Goal: Information Seeking & Learning: Learn about a topic

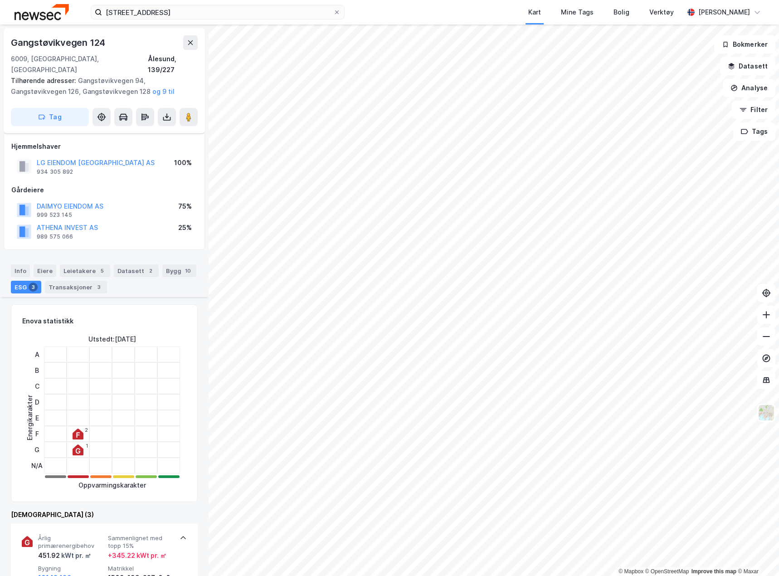
scroll to position [272, 0]
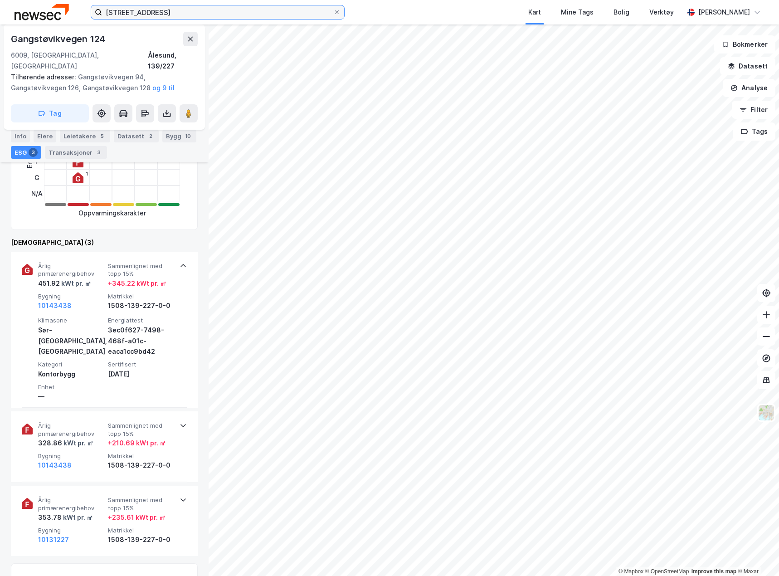
click at [201, 16] on input "[STREET_ADDRESS]" at bounding box center [217, 12] width 231 height 14
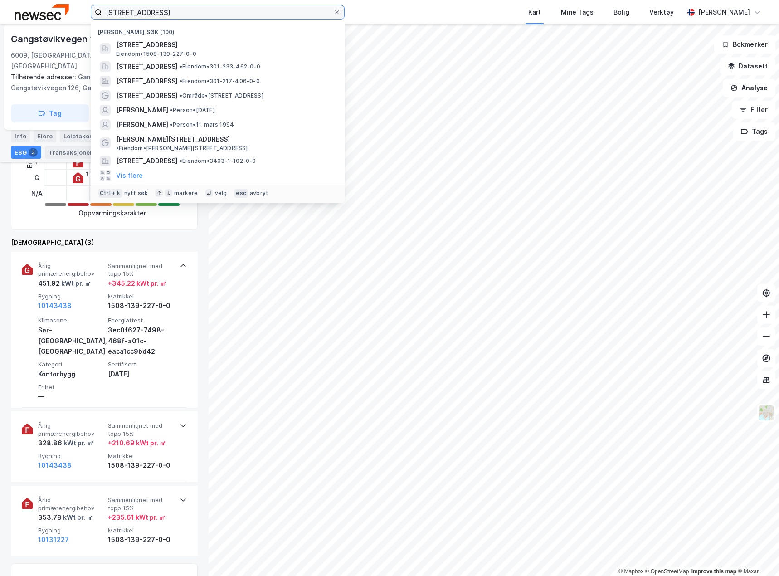
click at [201, 16] on input "[STREET_ADDRESS]" at bounding box center [217, 12] width 231 height 14
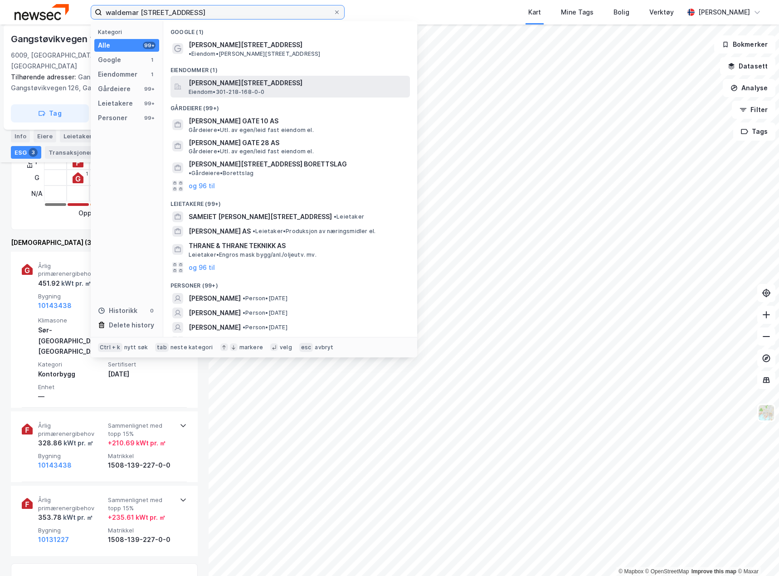
type input "waldemar [STREET_ADDRESS]"
click at [245, 88] on span "Eiendom • 301-218-168-0-0" at bounding box center [227, 91] width 76 height 7
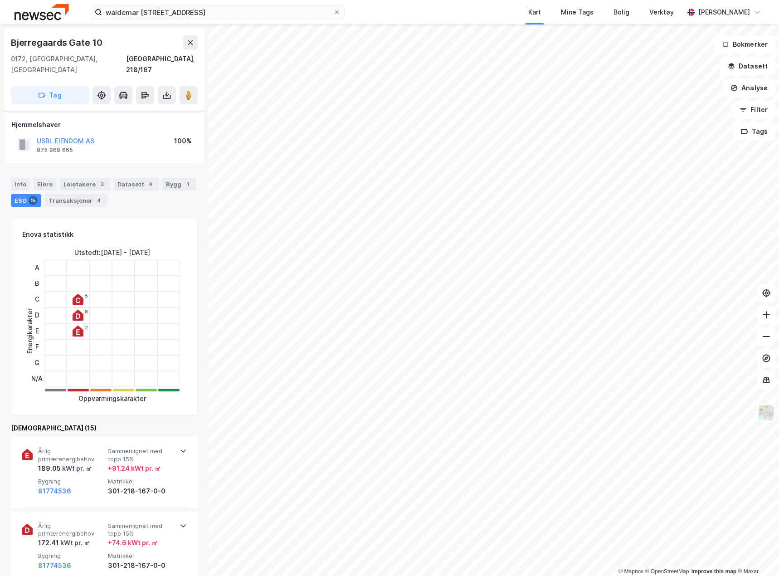
scroll to position [272, 0]
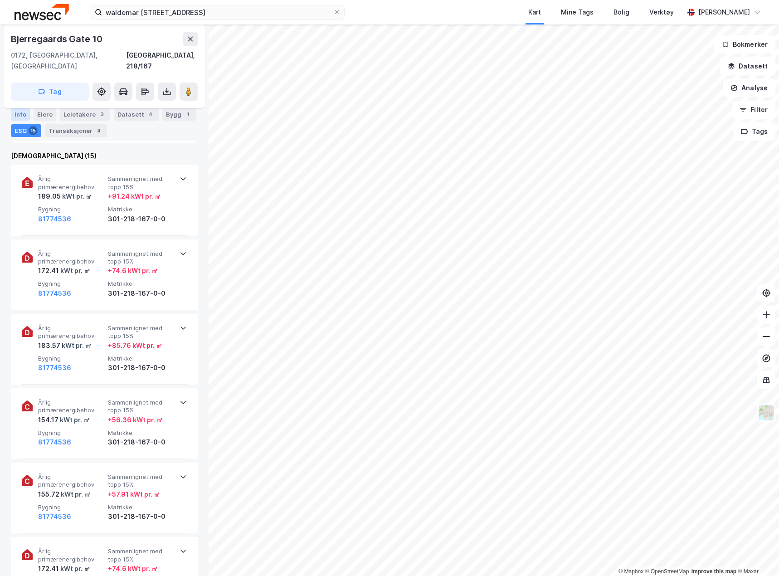
click at [25, 113] on div "Info" at bounding box center [20, 114] width 19 height 13
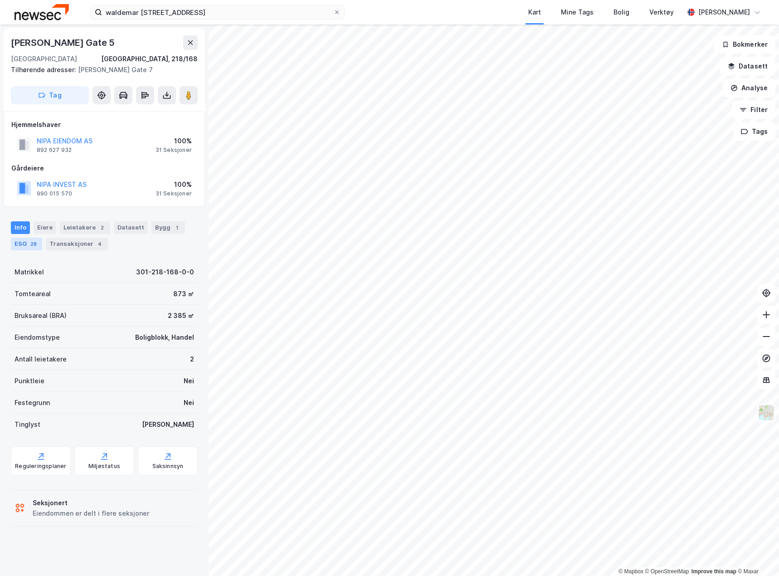
click at [30, 240] on div "28" at bounding box center [34, 243] width 10 height 9
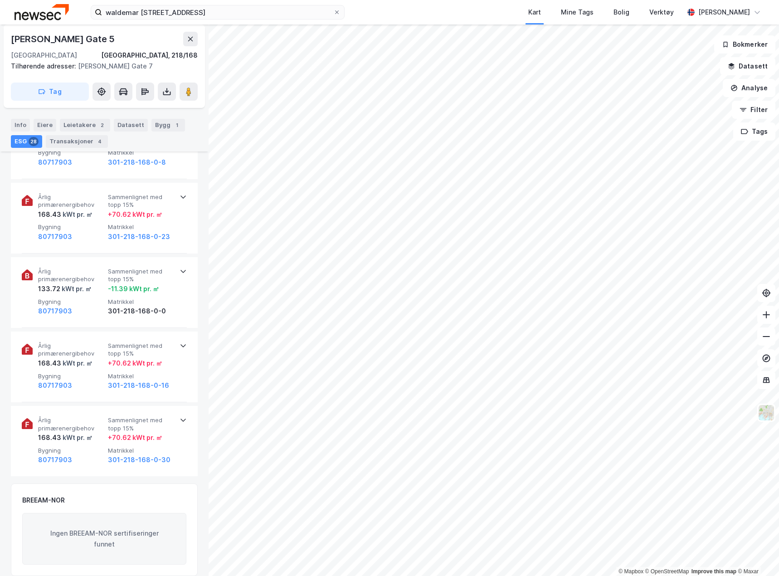
scroll to position [2103, 0]
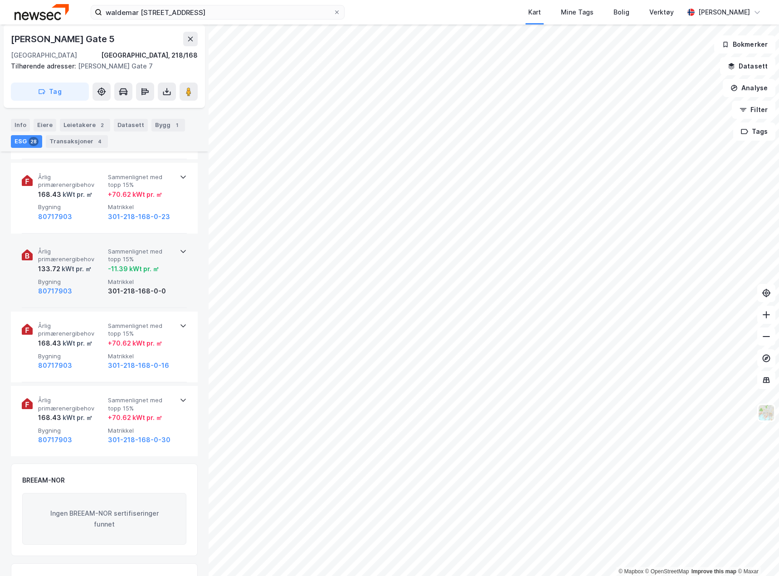
click at [84, 258] on span "Årlig primærenergibehov" at bounding box center [71, 255] width 66 height 16
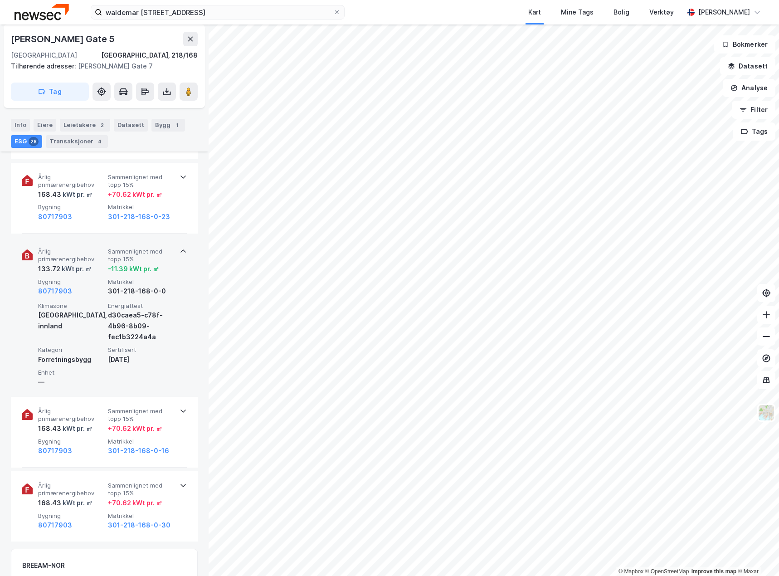
click at [84, 258] on span "Årlig primærenergibehov" at bounding box center [71, 255] width 66 height 16
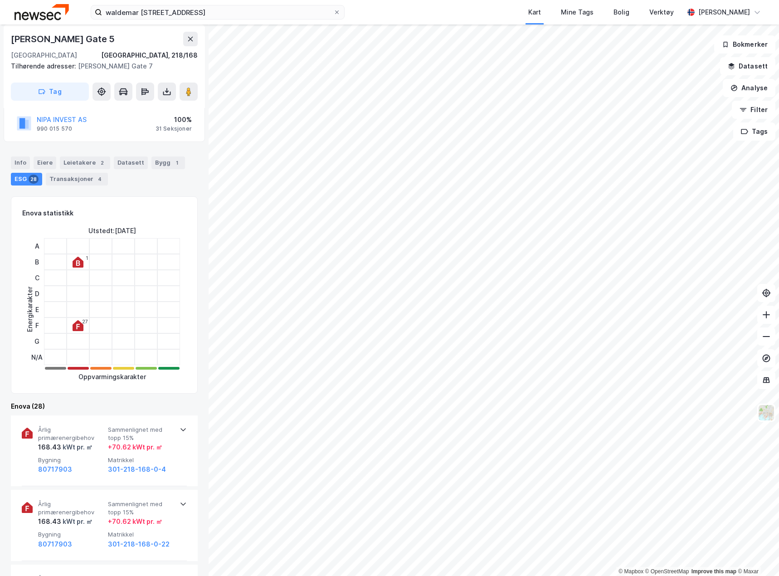
scroll to position [0, 0]
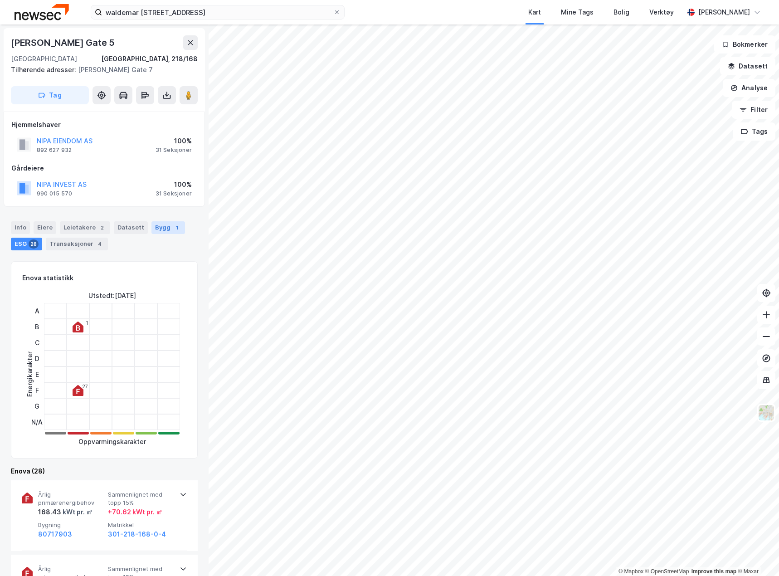
click at [158, 223] on div "Bygg 1" at bounding box center [168, 227] width 34 height 13
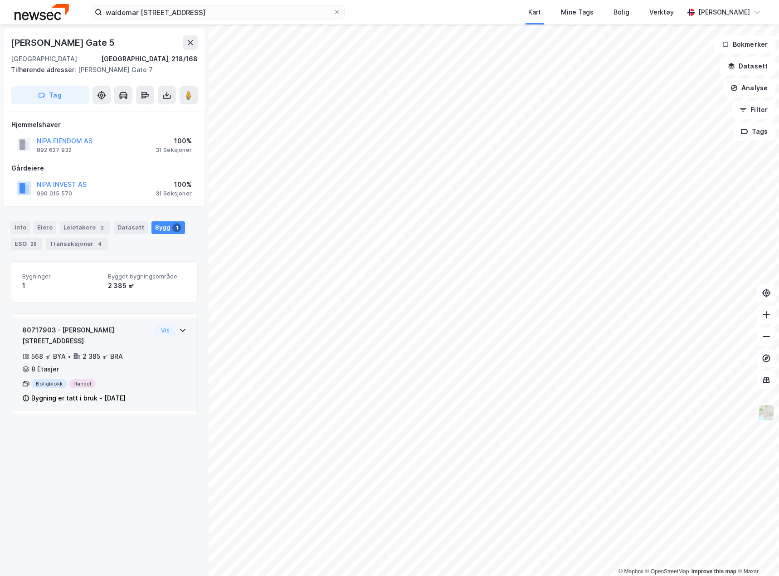
click at [154, 363] on div "80717903 - [PERSON_NAME] gate 5 568 ㎡ BYA • 2 385 ㎡ BRA • 8 Etasjer Boligblokk …" at bounding box center [104, 368] width 164 height 86
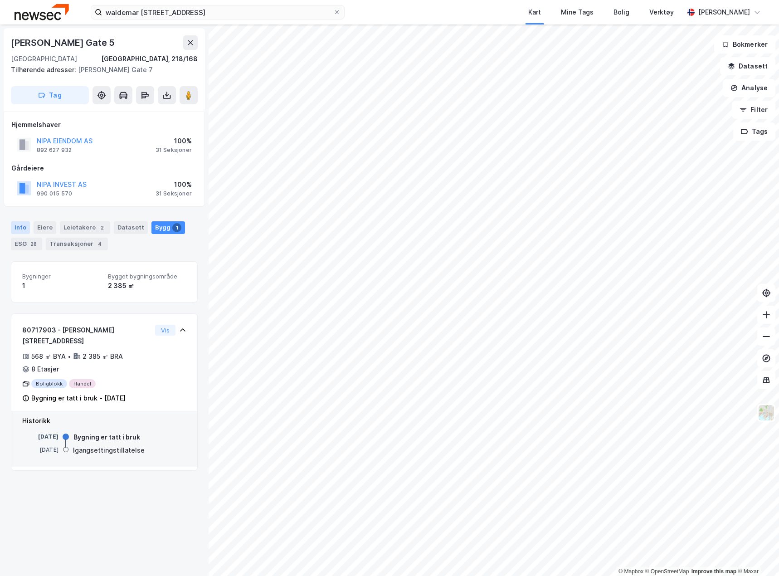
click at [29, 226] on div "Info" at bounding box center [20, 227] width 19 height 13
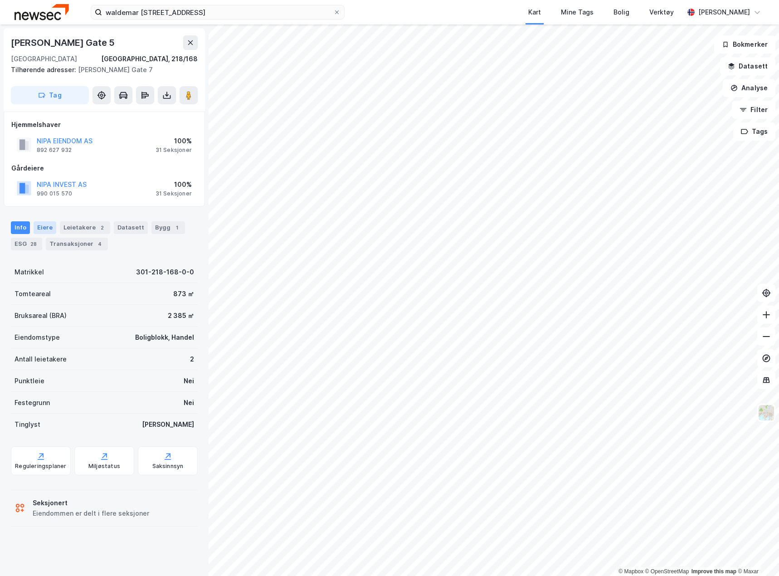
click at [45, 227] on div "Eiere" at bounding box center [45, 227] width 23 height 13
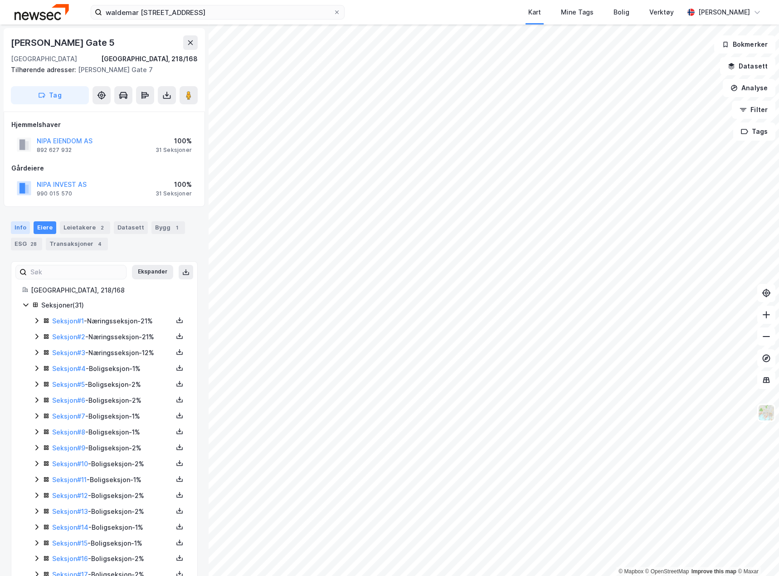
click at [19, 226] on div "Info" at bounding box center [20, 227] width 19 height 13
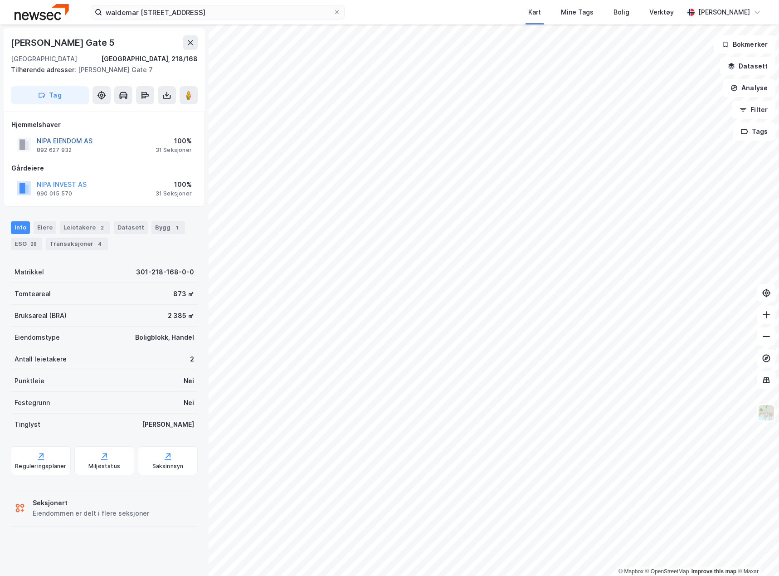
click at [0, 0] on button "NIPA EIENDOM AS" at bounding box center [0, 0] width 0 height 0
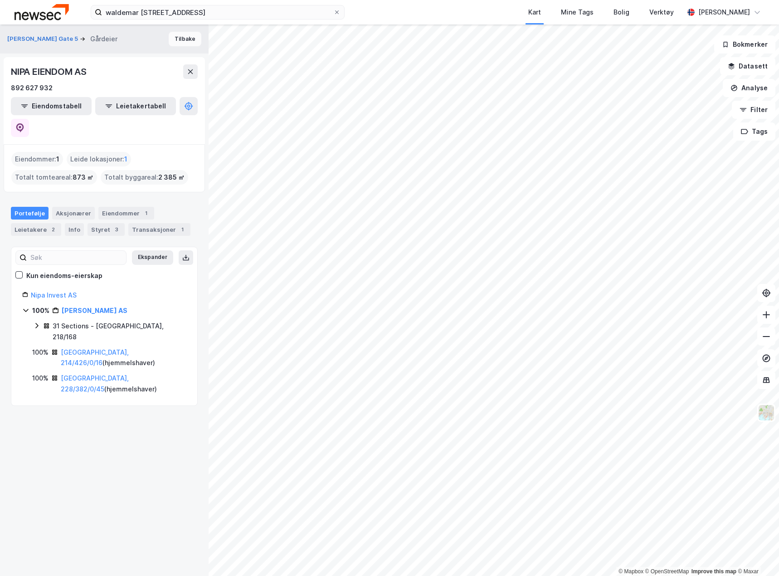
click at [174, 41] on button "Tilbake" at bounding box center [185, 39] width 33 height 15
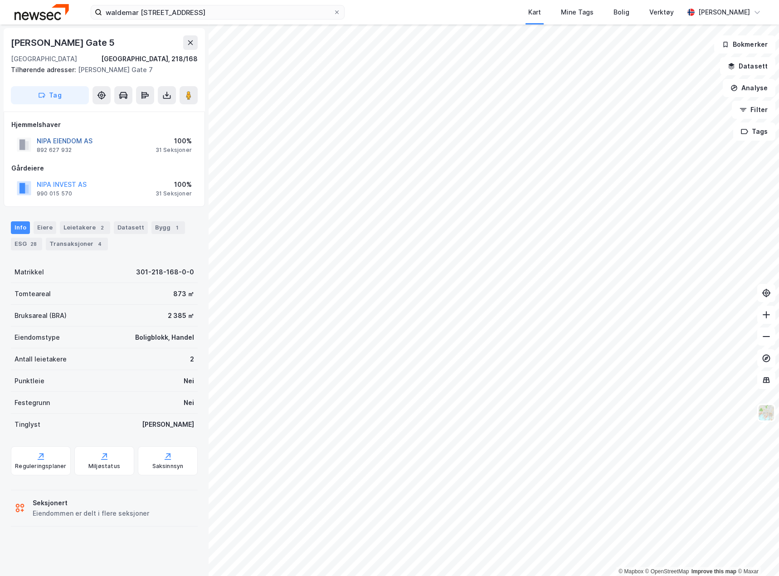
click at [0, 0] on button "NIPA EIENDOM AS" at bounding box center [0, 0] width 0 height 0
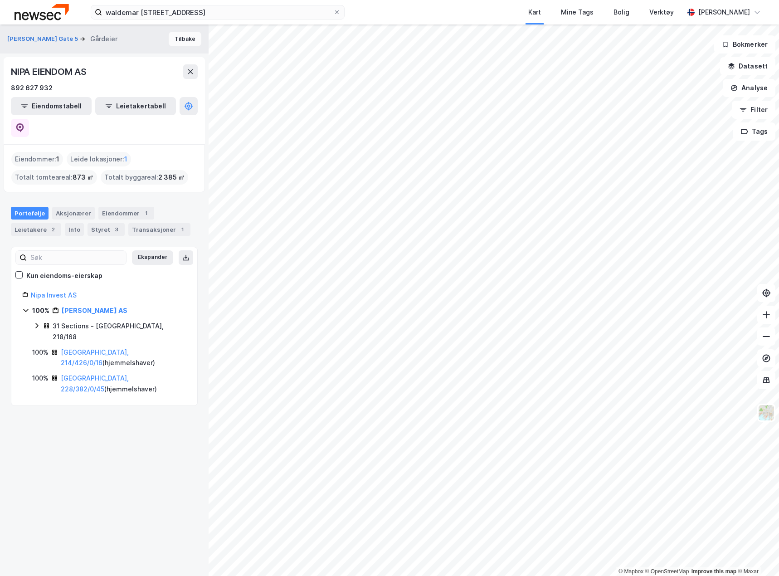
click at [182, 33] on button "Tilbake" at bounding box center [185, 39] width 33 height 15
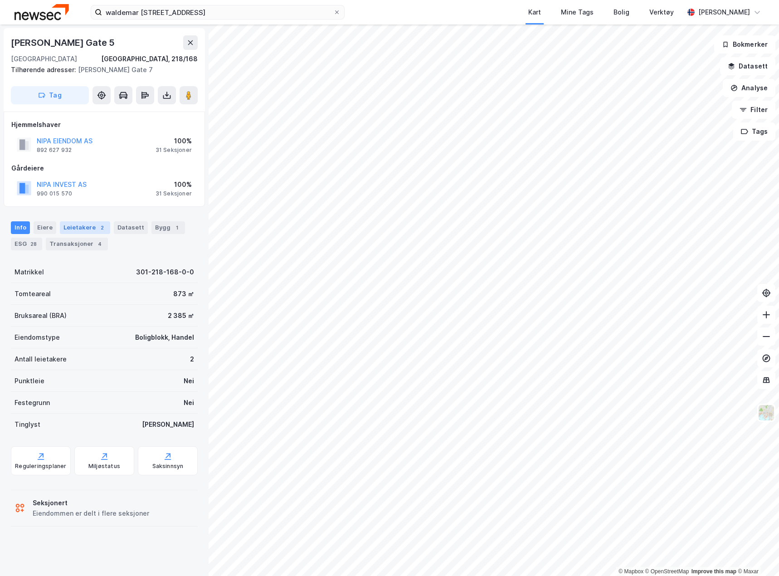
click at [92, 228] on div "Leietakere 2" at bounding box center [85, 227] width 50 height 13
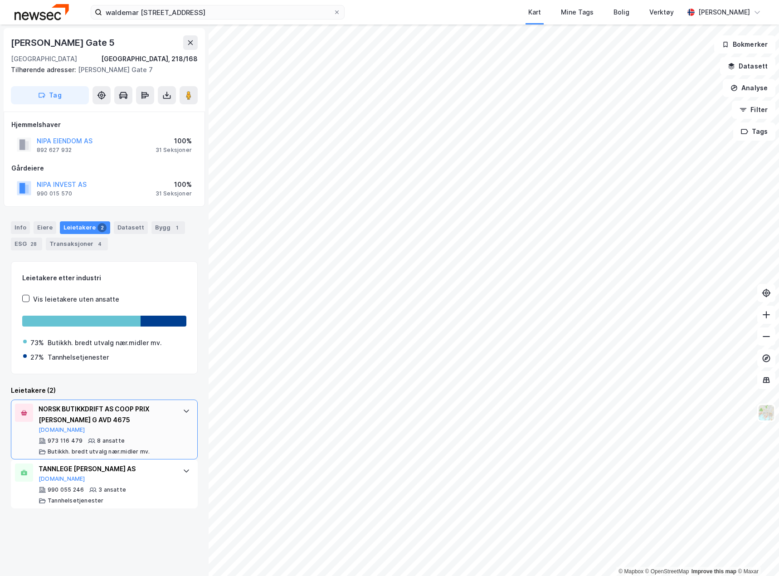
click at [156, 426] on div "NORSK BUTIKKDRIFT AS COOP PRIX [PERSON_NAME] G AVD 4675 [DOMAIN_NAME]" at bounding box center [106, 418] width 135 height 30
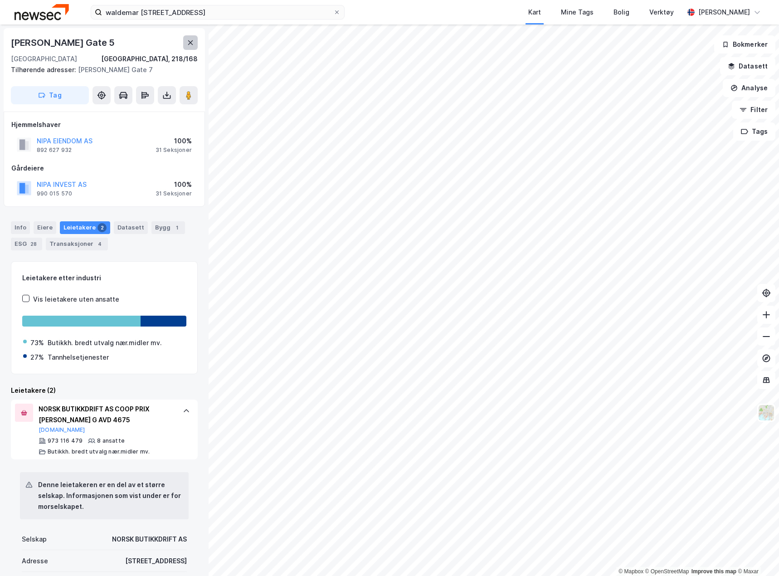
click at [192, 49] on button at bounding box center [190, 42] width 15 height 15
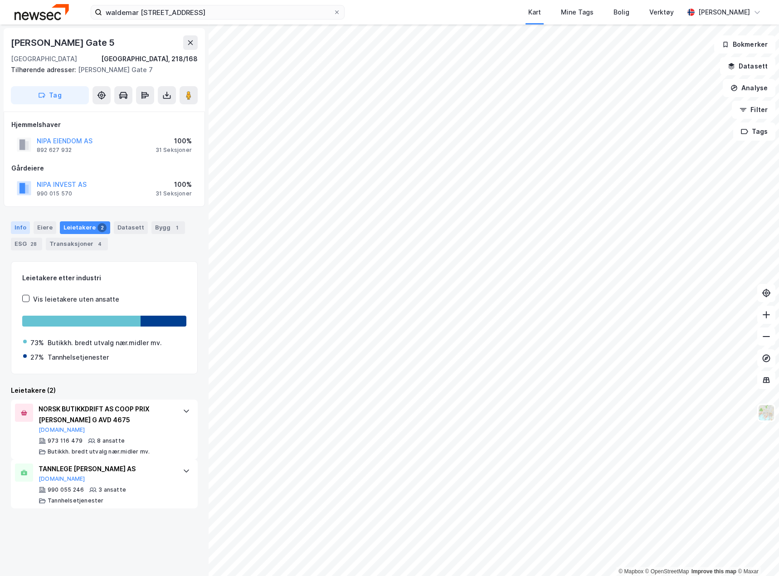
click at [20, 225] on div "Info" at bounding box center [20, 227] width 19 height 13
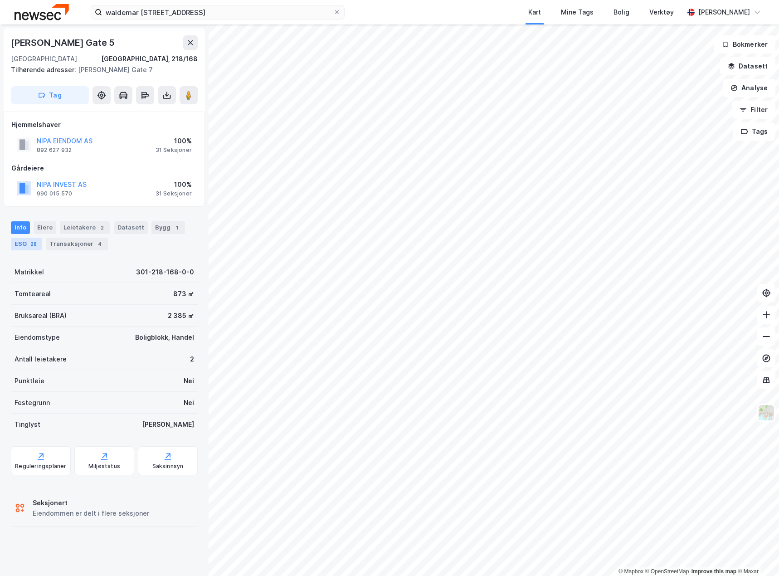
click at [23, 240] on div "ESG 28" at bounding box center [26, 244] width 31 height 13
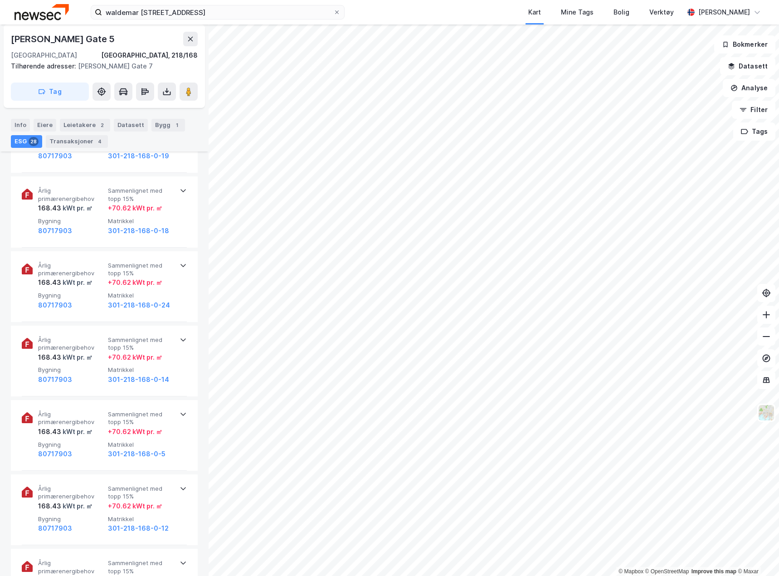
scroll to position [1043, 0]
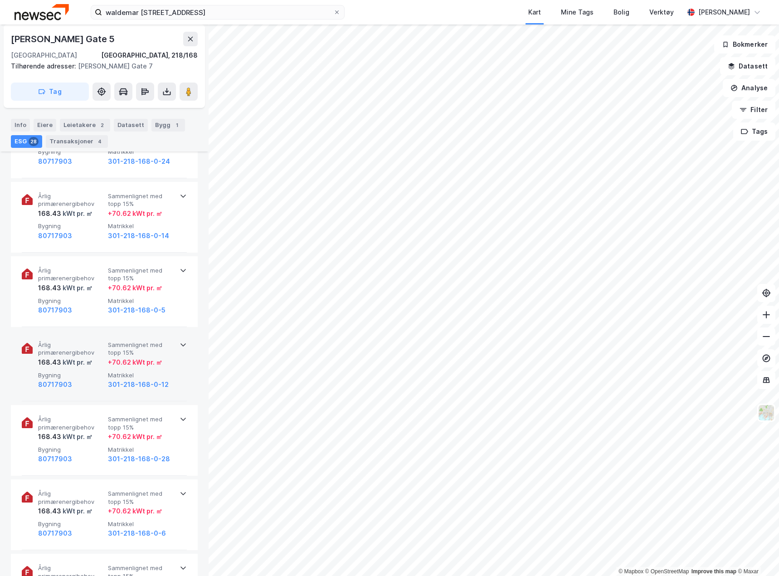
click at [98, 362] on div "168.43 kWt pr. ㎡" at bounding box center [71, 362] width 66 height 11
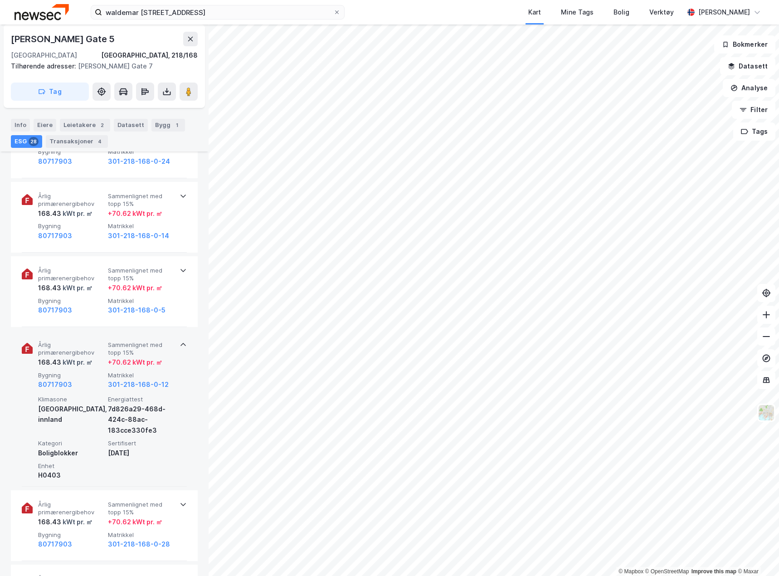
click at [98, 362] on div "168.43 kWt pr. ㎡" at bounding box center [71, 362] width 66 height 11
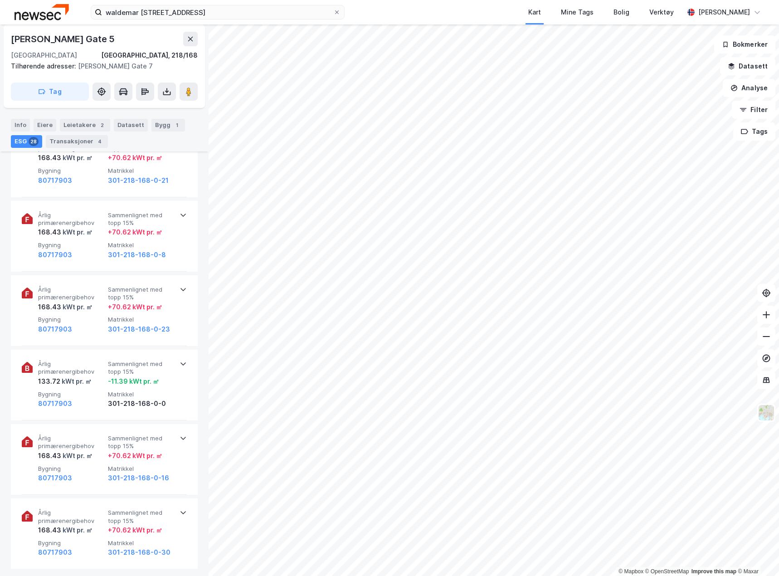
scroll to position [2040, 0]
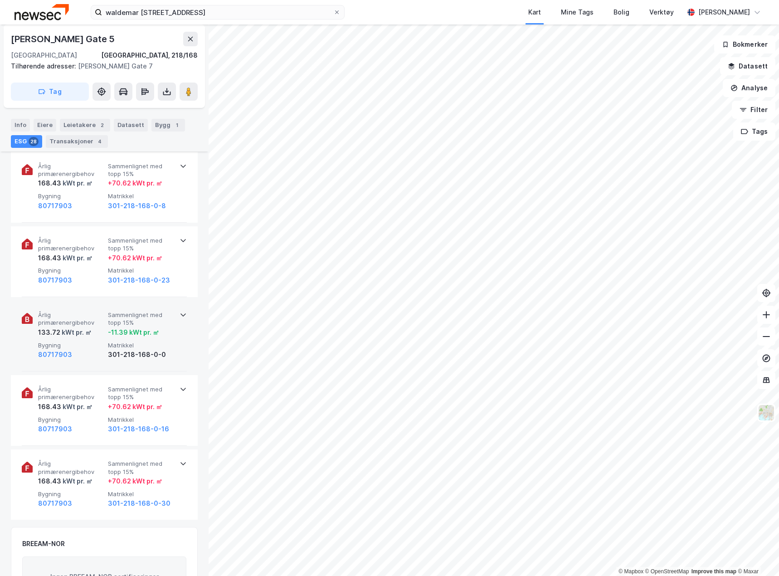
click at [99, 337] on div "133.72 kWt pr. ㎡" at bounding box center [71, 332] width 66 height 11
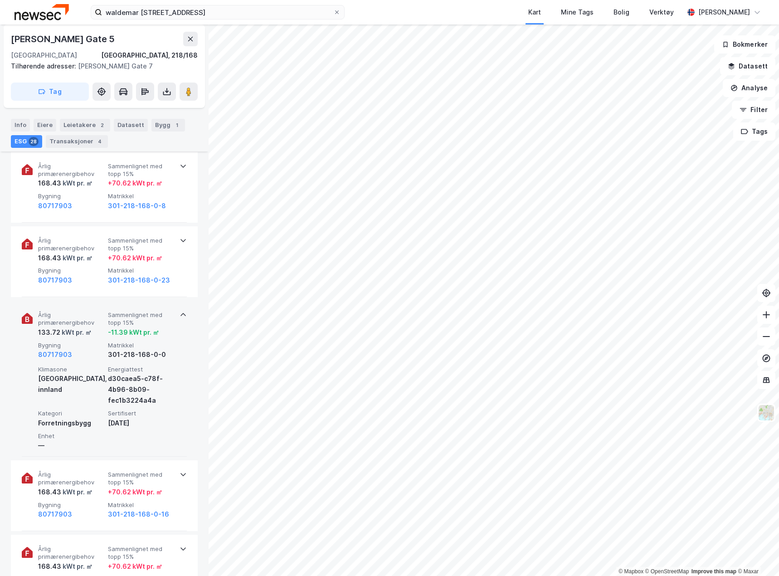
click at [99, 337] on div "133.72 kWt pr. ㎡" at bounding box center [71, 332] width 66 height 11
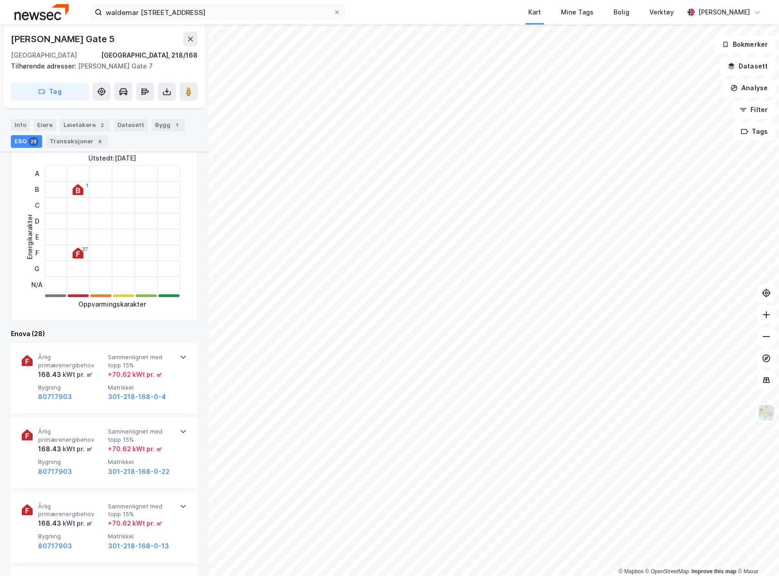
scroll to position [91, 0]
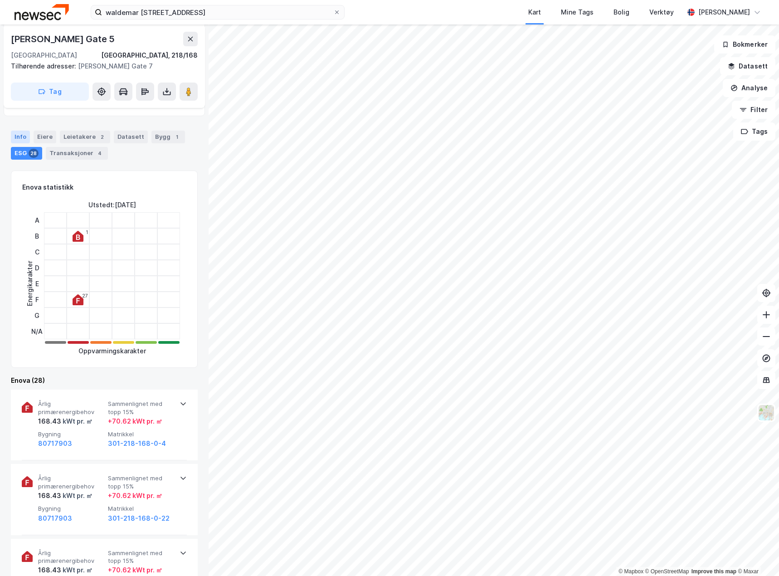
click at [21, 135] on div "Info" at bounding box center [20, 137] width 19 height 13
